Goal: Find specific page/section: Find specific page/section

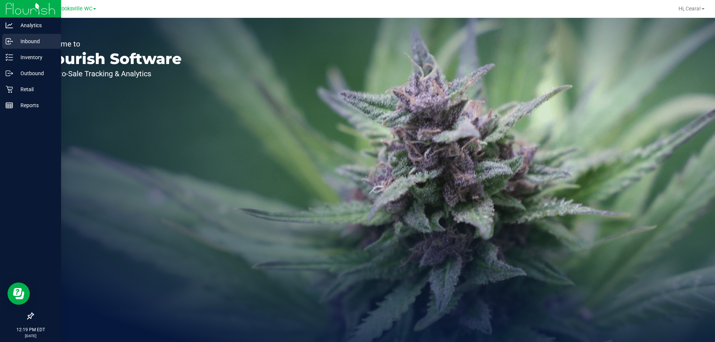
click at [34, 45] on p "Inbound" at bounding box center [35, 41] width 45 height 9
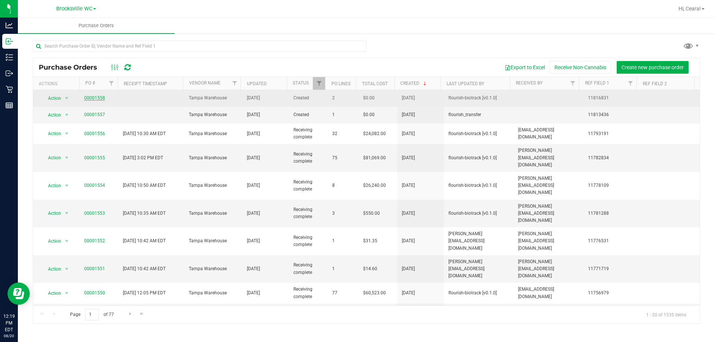
click at [96, 98] on link "00001558" at bounding box center [94, 97] width 21 height 5
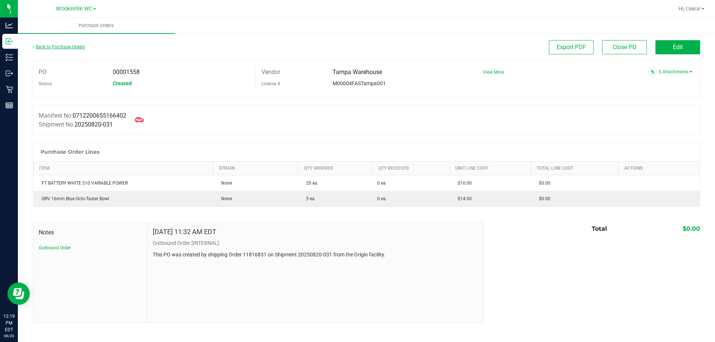
click at [36, 47] on link "Back to Purchase Orders" at bounding box center [59, 46] width 52 height 5
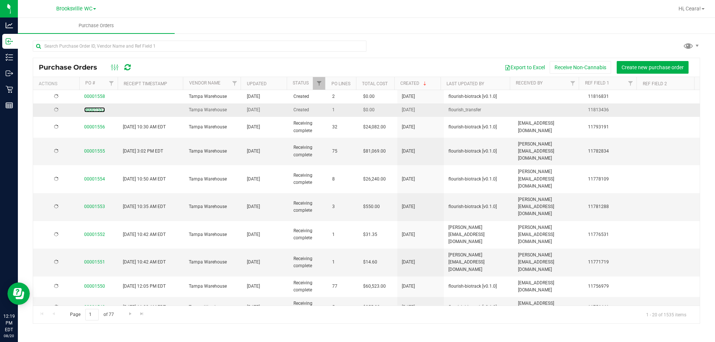
click at [95, 112] on link "00001557" at bounding box center [94, 109] width 21 height 5
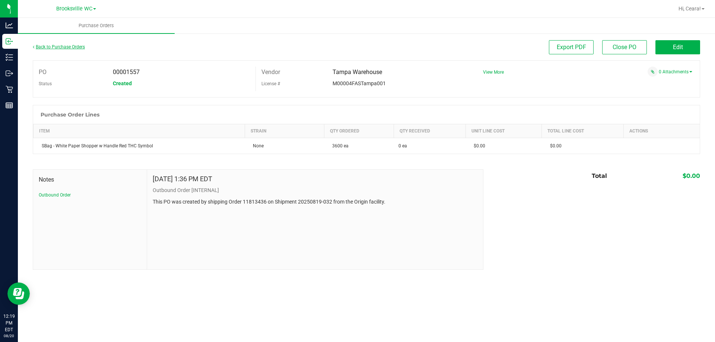
click at [34, 46] on icon at bounding box center [33, 47] width 1 height 4
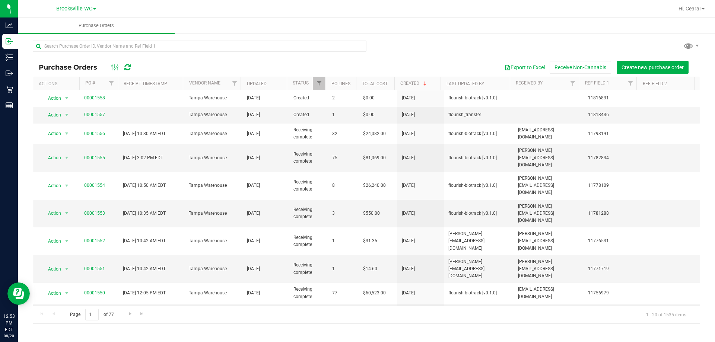
click at [288, 18] on ul "Purchase Orders" at bounding box center [375, 26] width 715 height 16
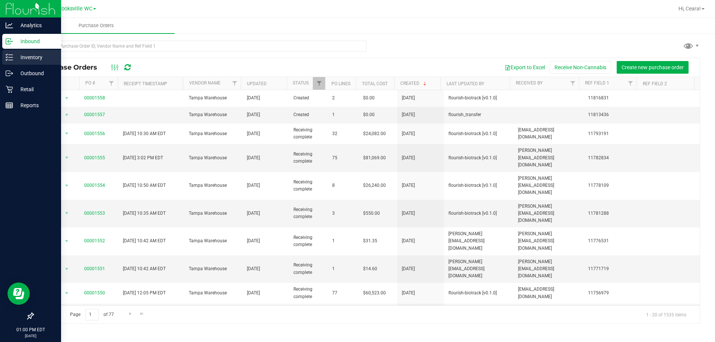
click at [24, 55] on p "Inventory" at bounding box center [35, 57] width 45 height 9
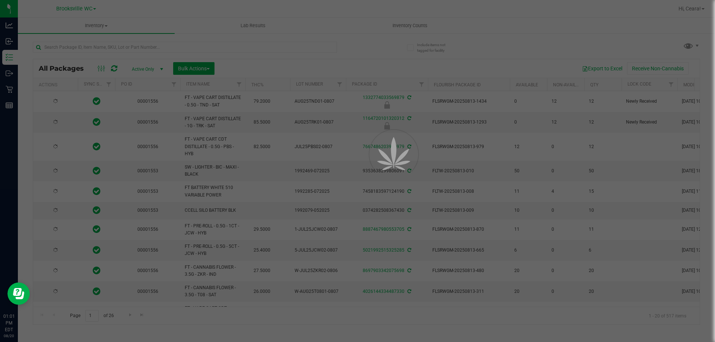
click at [157, 48] on div at bounding box center [357, 171] width 715 height 342
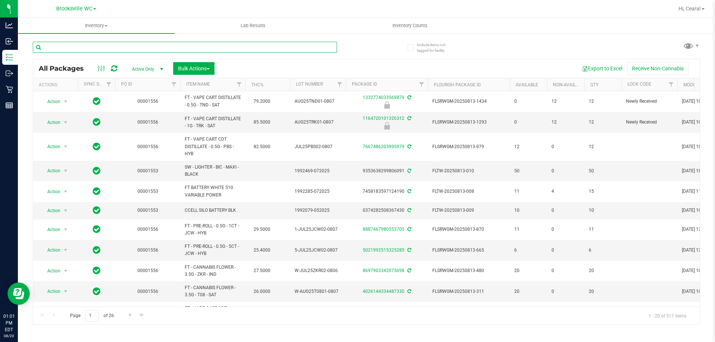
click at [157, 46] on input "text" at bounding box center [185, 47] width 304 height 11
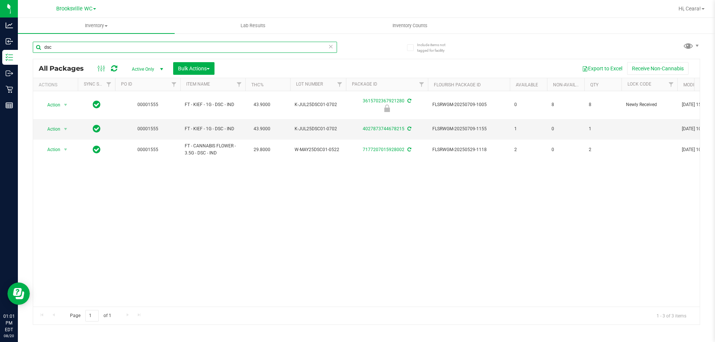
type input "dsc"
